Goal: Task Accomplishment & Management: Manage account settings

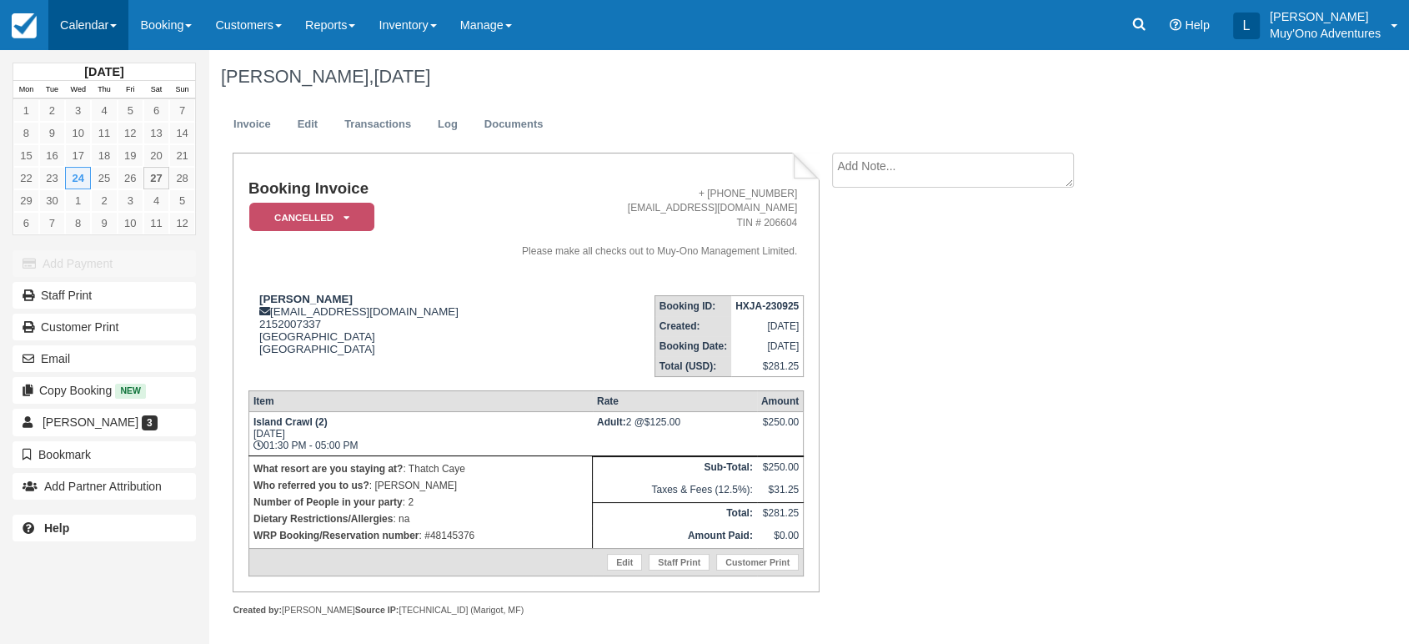
click at [117, 25] on span at bounding box center [113, 25] width 7 height 3
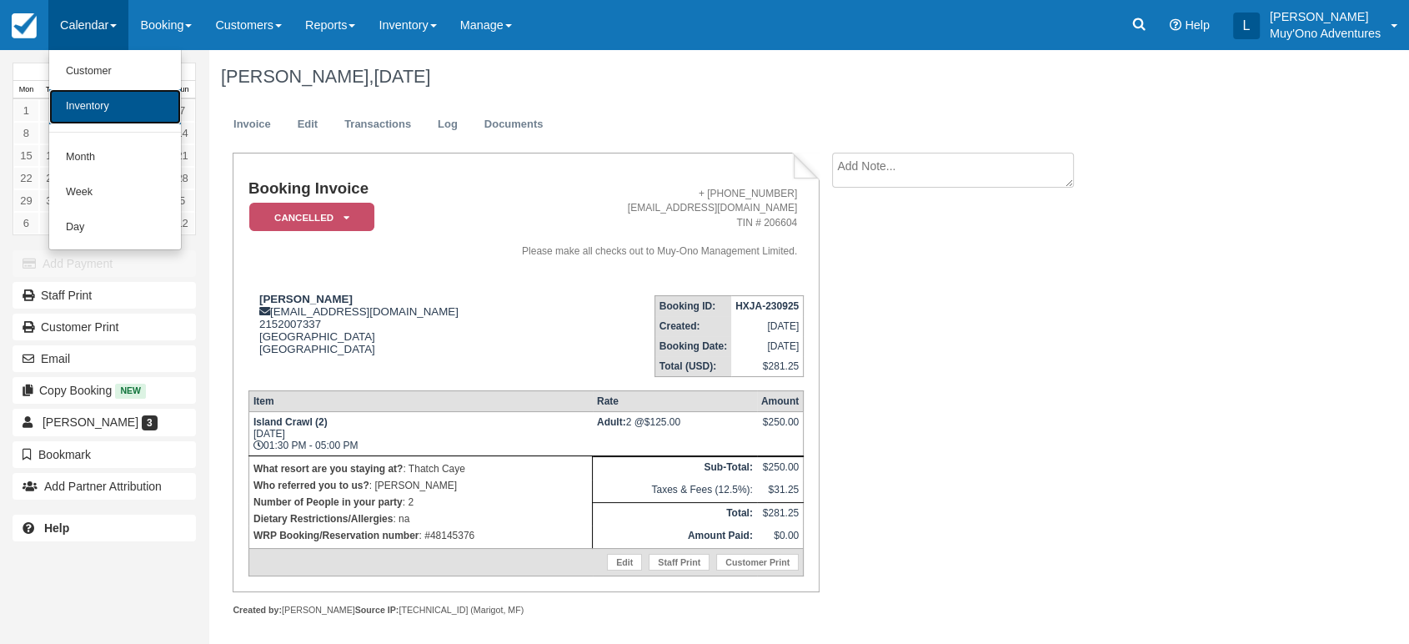
click at [140, 100] on link "Inventory" at bounding box center [115, 106] width 132 height 35
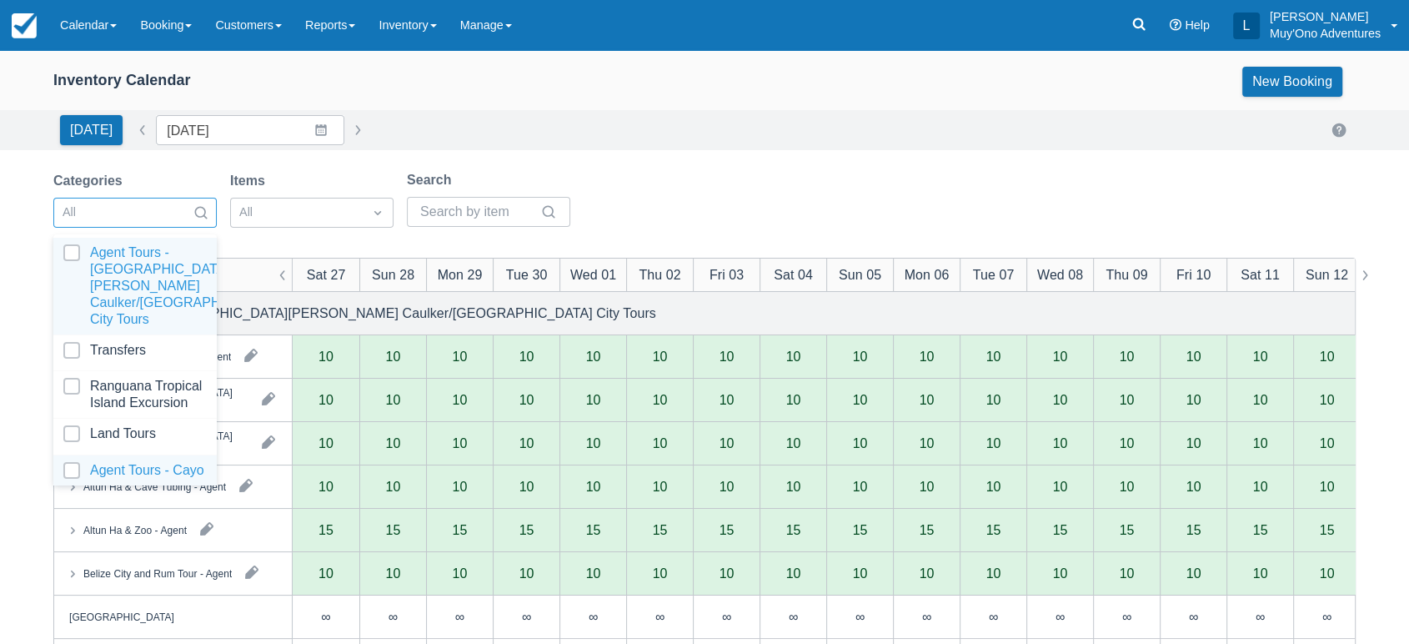
scroll to position [166, 0]
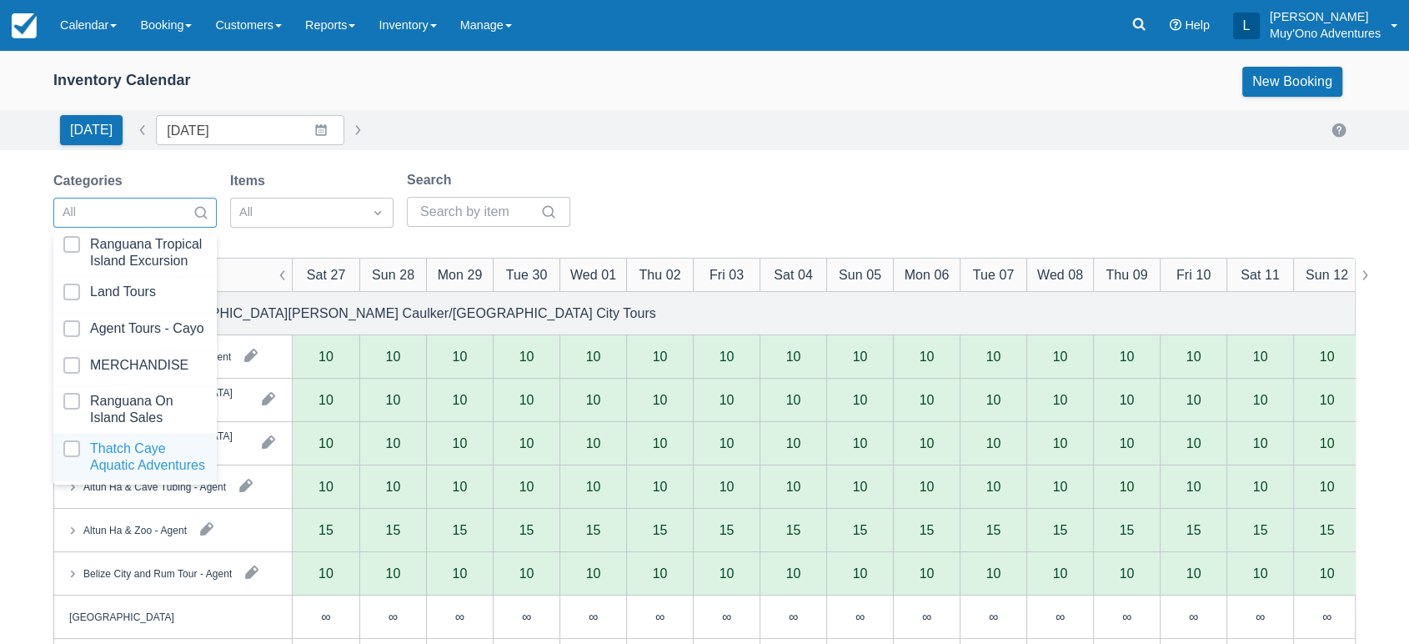
click at [111, 440] on div at bounding box center [134, 456] width 143 height 33
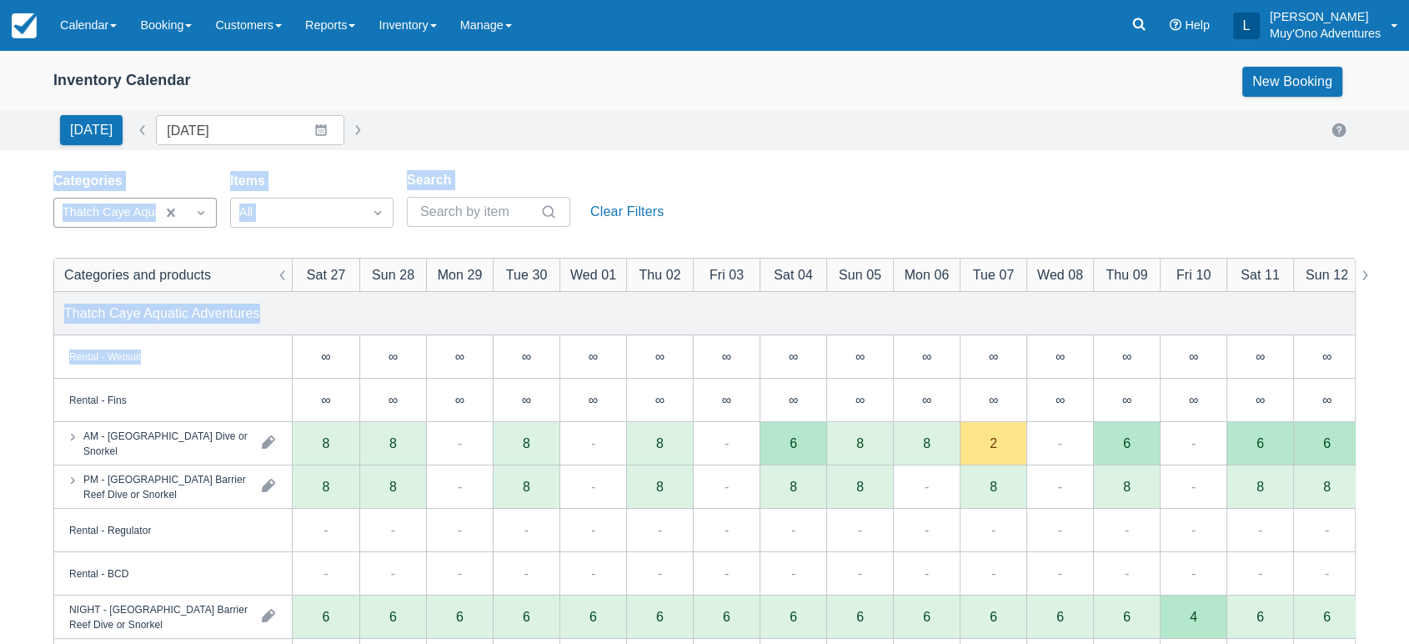
drag, startPoint x: 760, startPoint y: 139, endPoint x: 544, endPoint y: 409, distance: 345.9
click at [544, 409] on div "Inventory Calendar New Booking Today Date 09/27/25 Navigate forward to interact…" at bounding box center [704, 535] width 1409 height 970
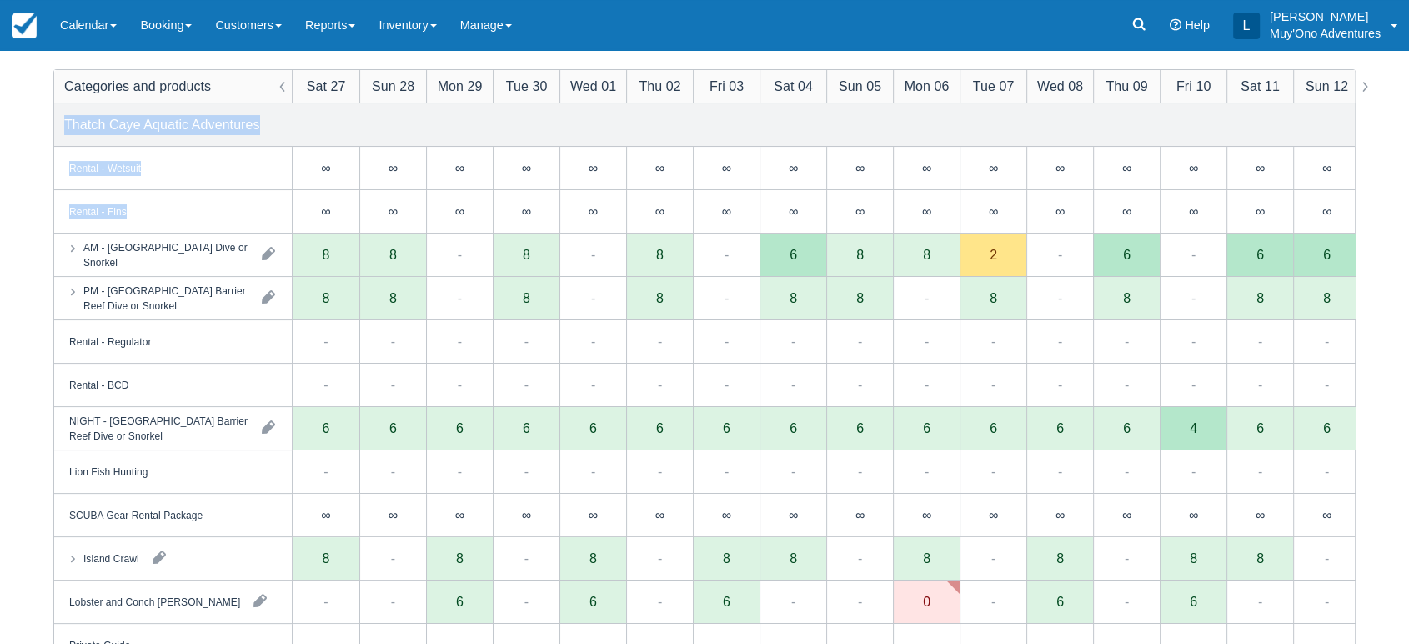
scroll to position [193, 0]
